Goal: Understand process/instructions: Learn how to perform a task or action

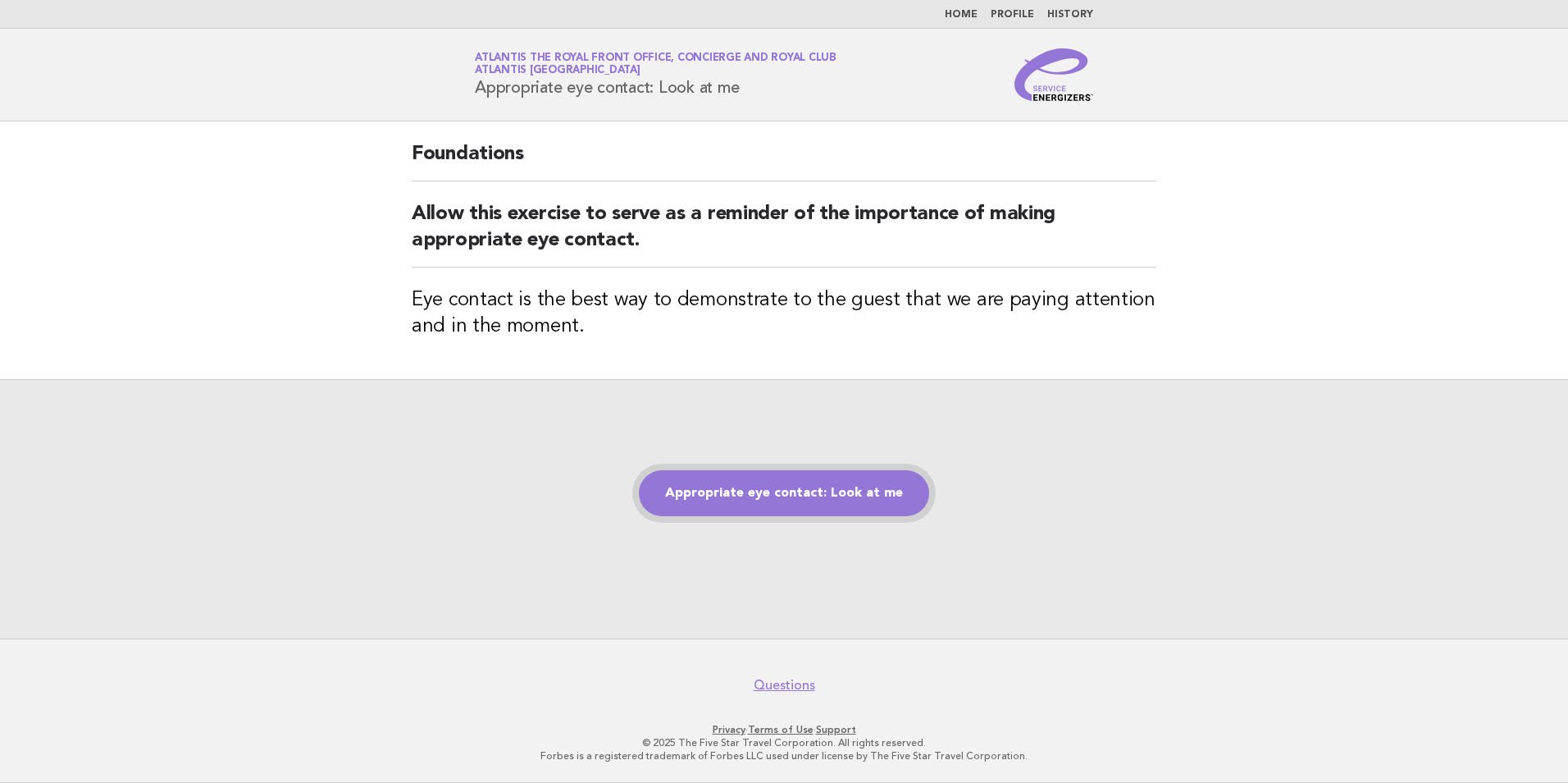
click at [811, 502] on link "Appropriate eye contact: Look at me" at bounding box center [784, 493] width 290 height 46
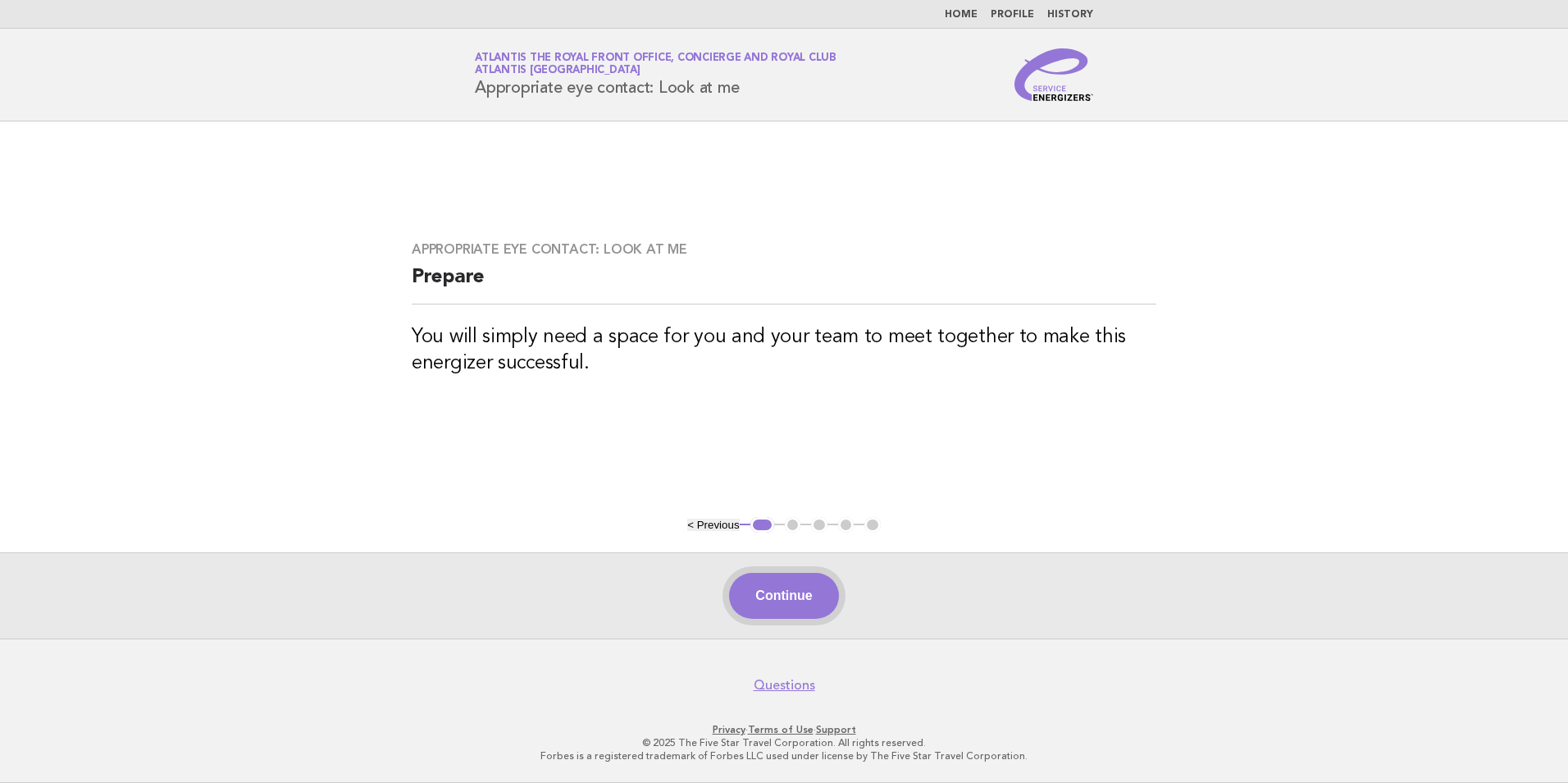
click at [765, 587] on button "Continue" at bounding box center [784, 595] width 110 height 46
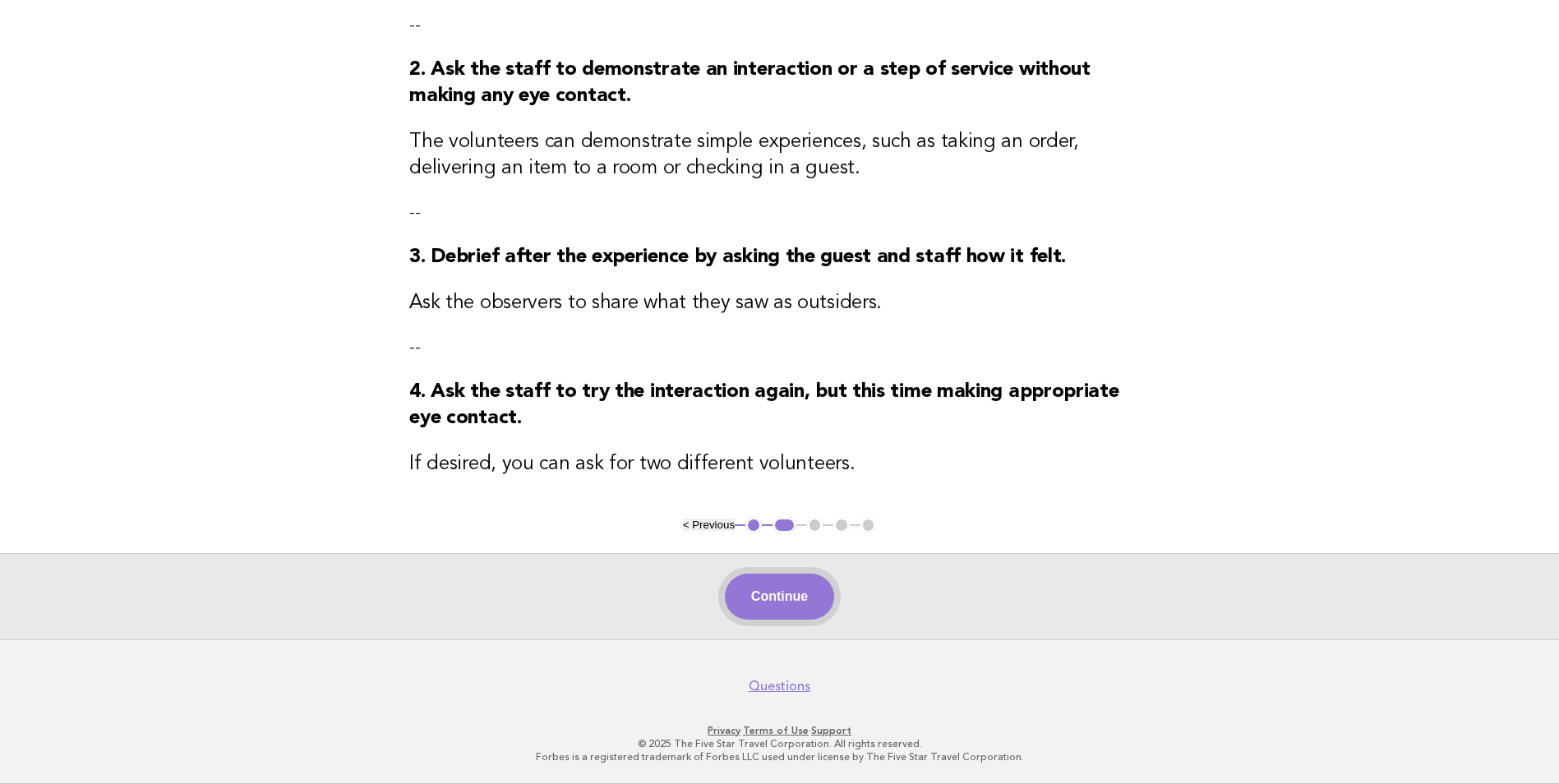
click at [780, 595] on button "Continue" at bounding box center [780, 596] width 110 height 46
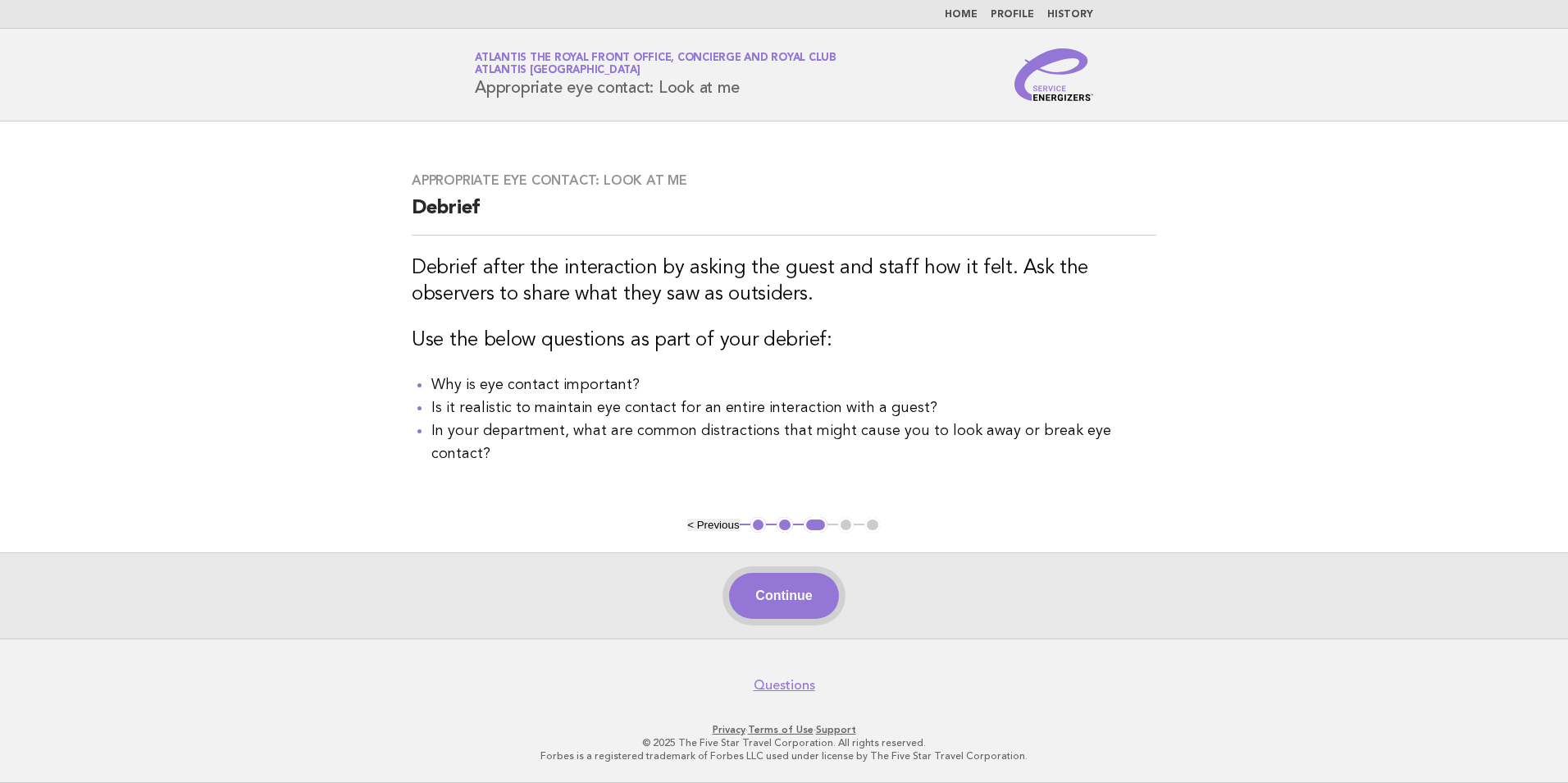
click at [815, 577] on button "Continue" at bounding box center [784, 595] width 110 height 46
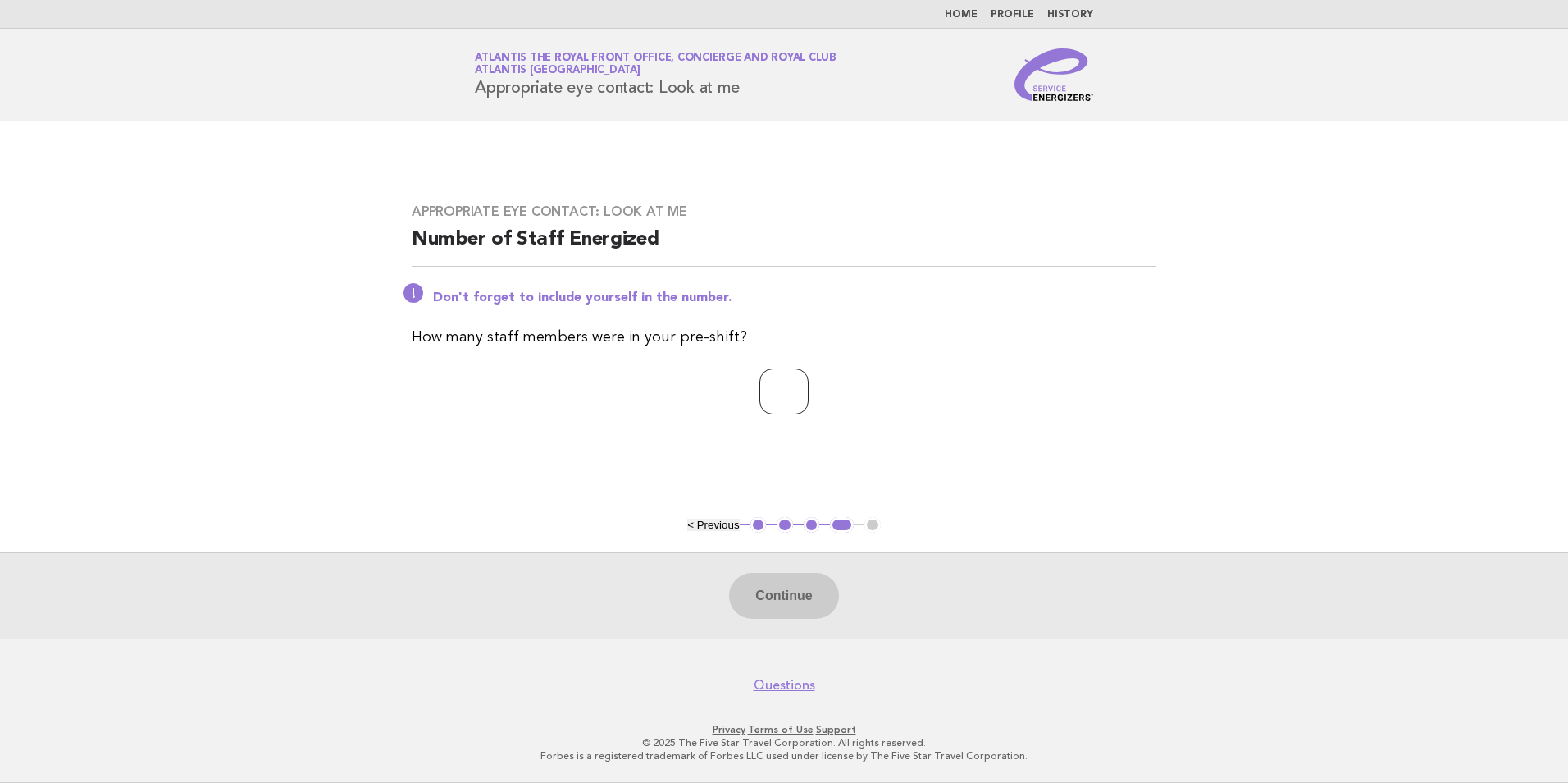
click at [783, 396] on input "number" at bounding box center [784, 391] width 49 height 46
type input "*"
click at [765, 587] on button "Continue" at bounding box center [784, 595] width 110 height 46
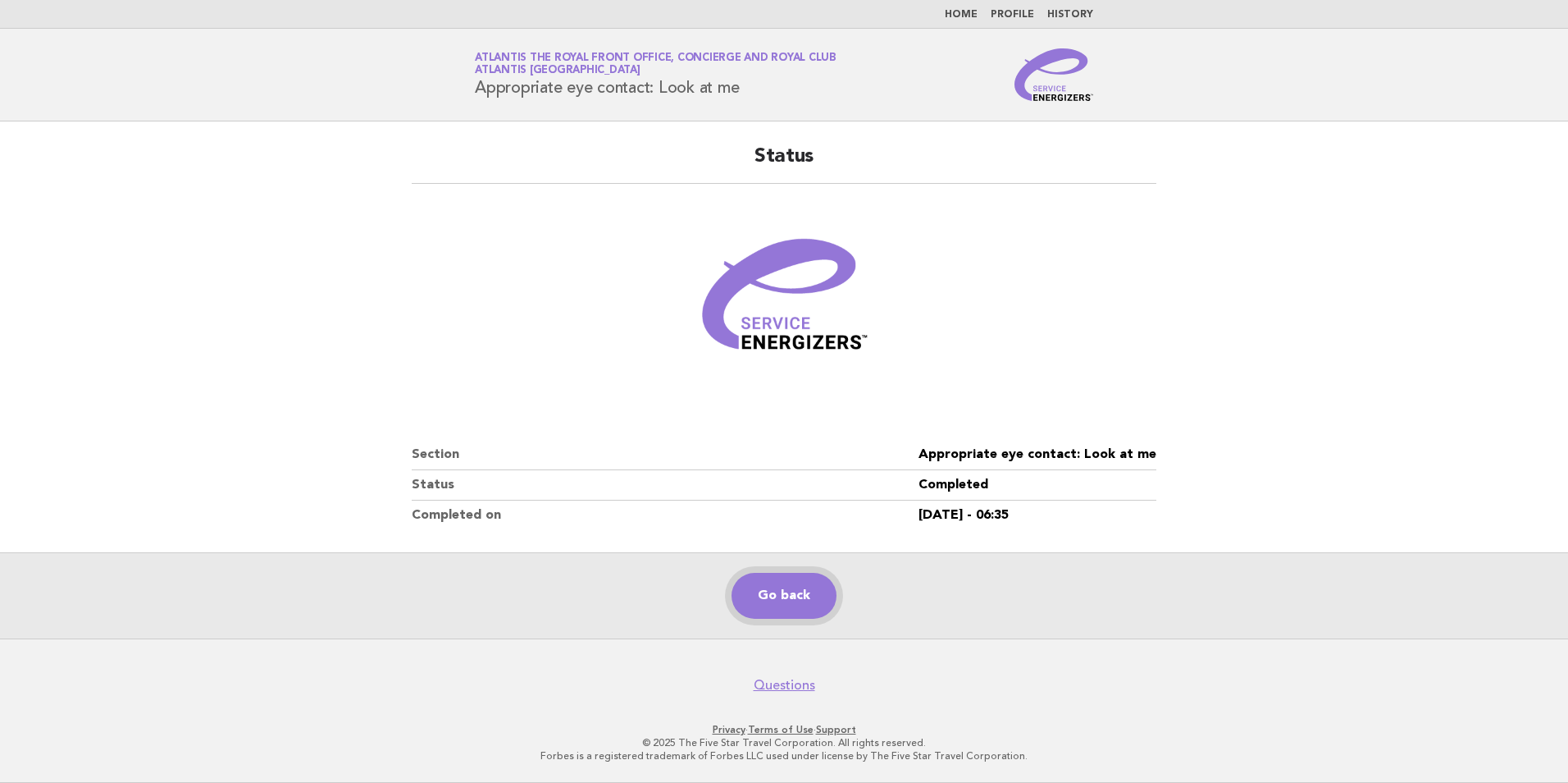
click at [810, 579] on link "Go back" at bounding box center [784, 595] width 105 height 46
